Goal: Find specific page/section: Find specific page/section

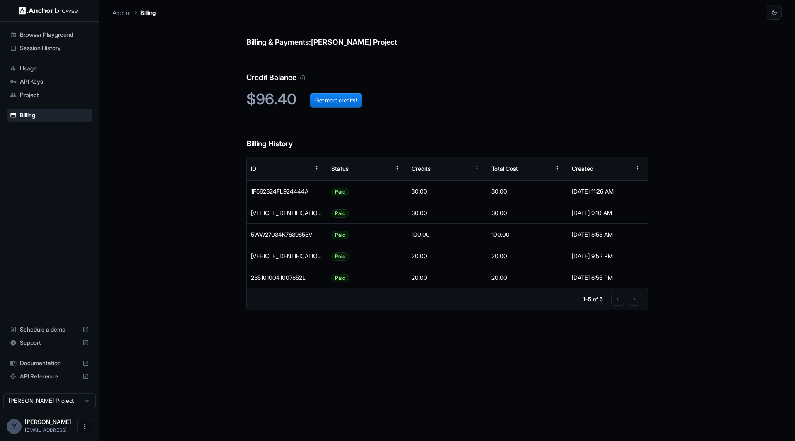
click at [53, 45] on span "Session History" at bounding box center [54, 48] width 69 height 8
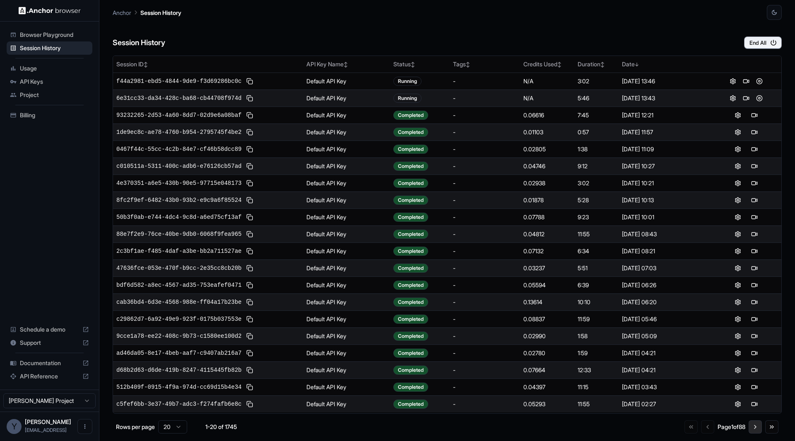
click at [755, 427] on button "Go to next page" at bounding box center [755, 426] width 13 height 13
